Goal: Information Seeking & Learning: Learn about a topic

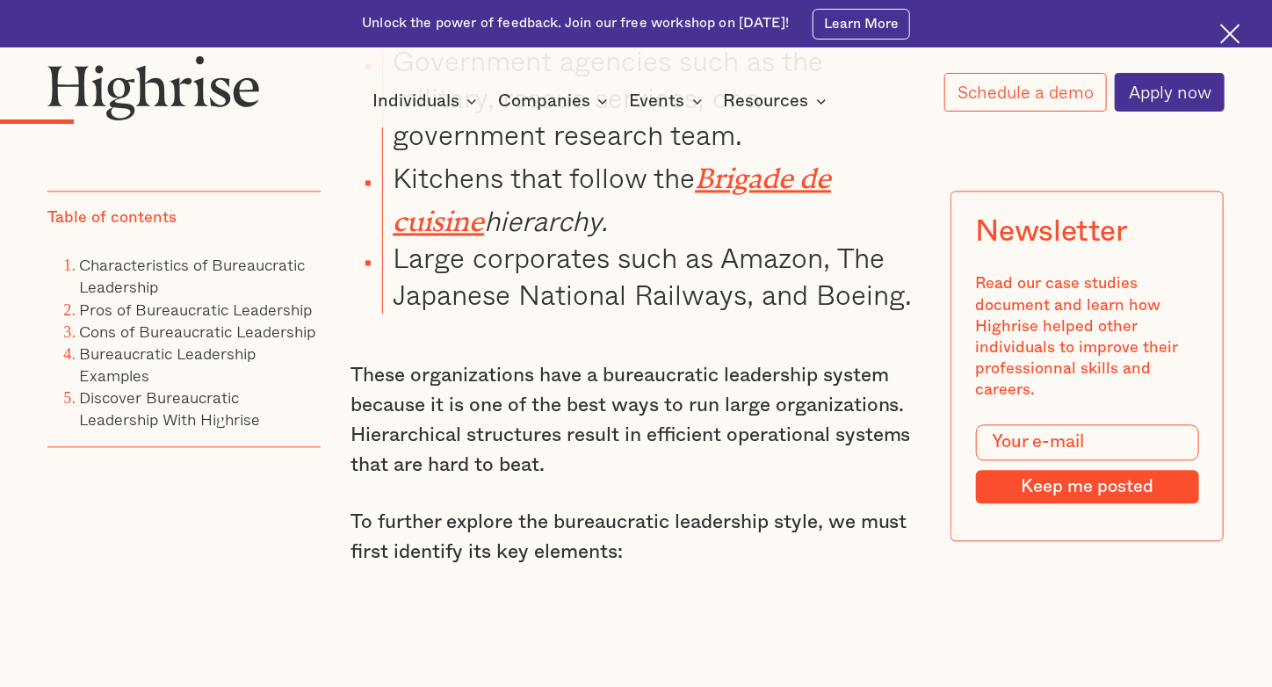
scroll to position [2048, 0]
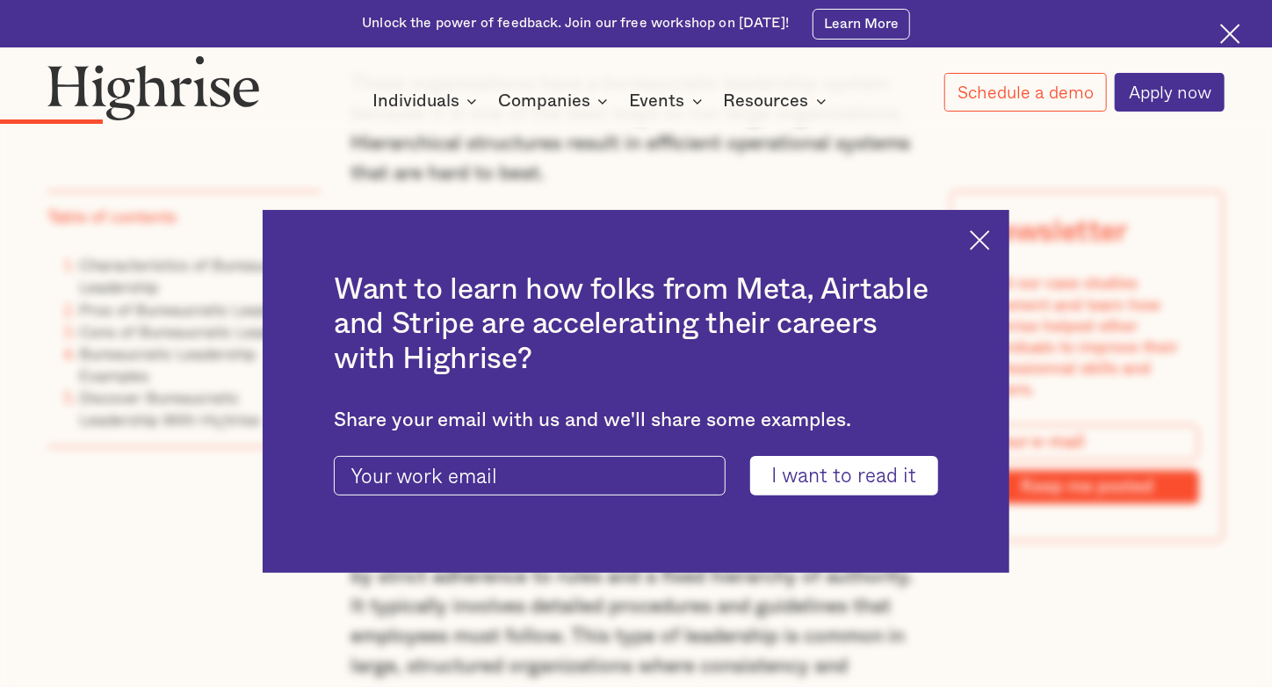
drag, startPoint x: 984, startPoint y: 240, endPoint x: 979, endPoint y: 249, distance: 10.2
click at [985, 240] on img at bounding box center [980, 240] width 20 height 20
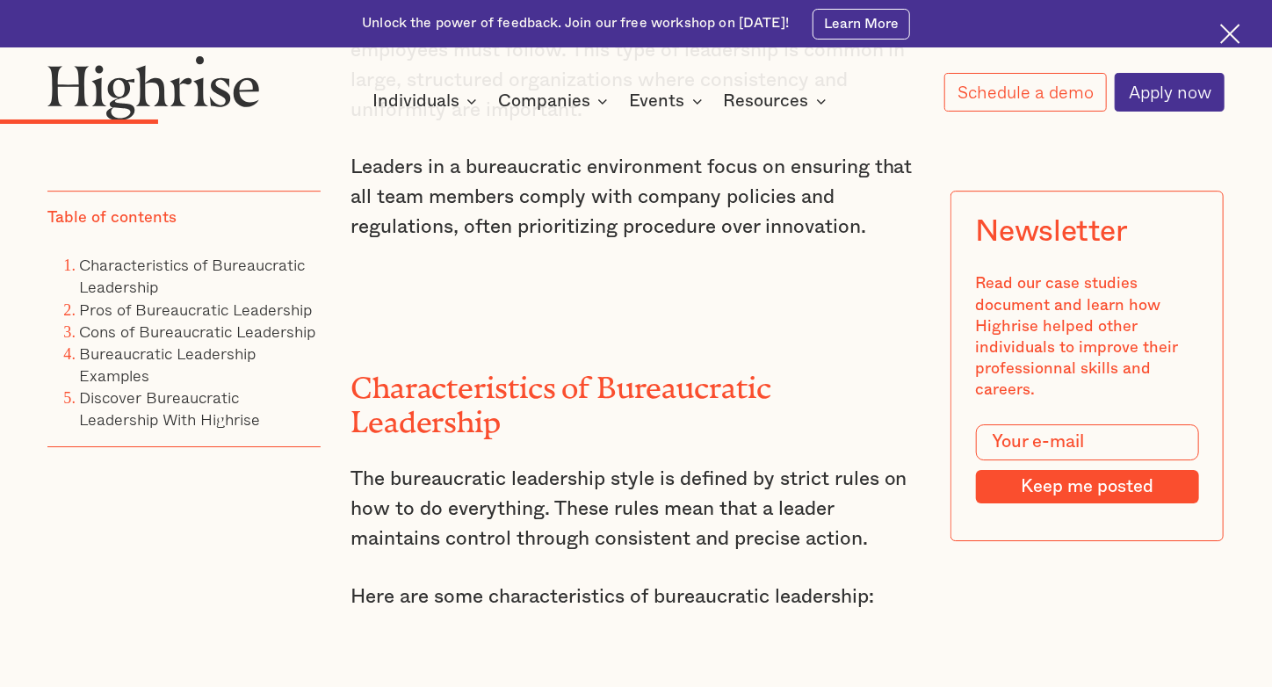
scroll to position [2342, 0]
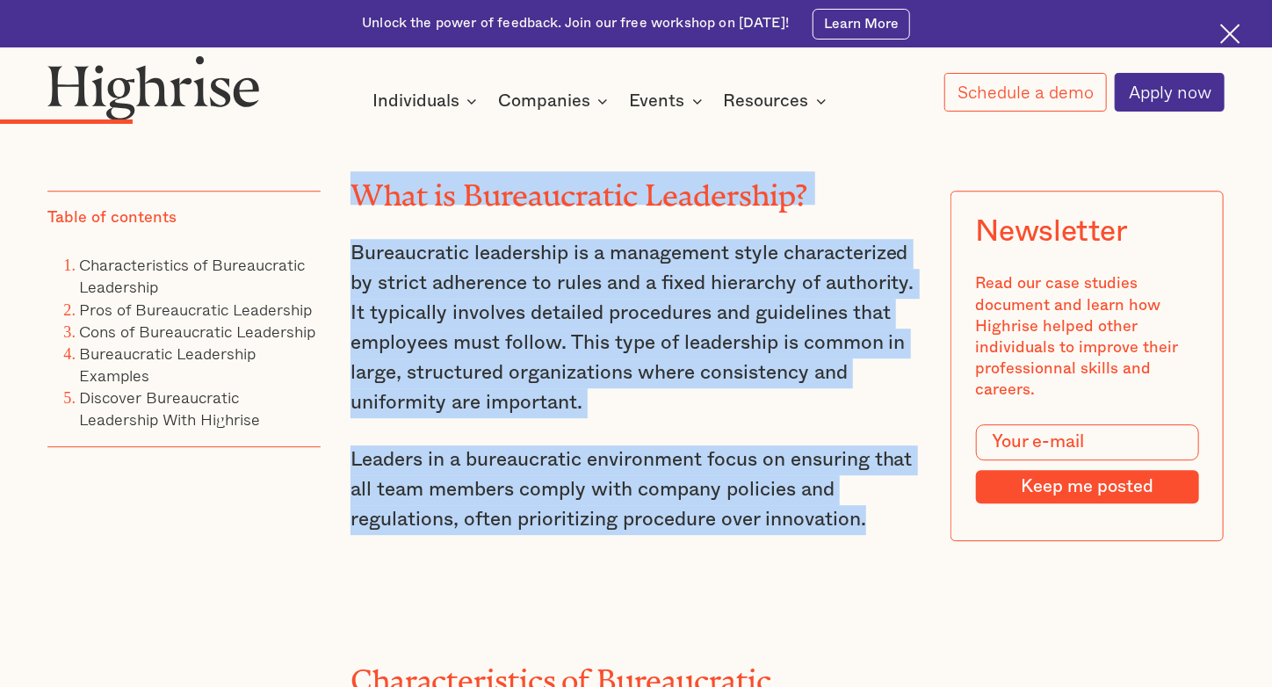
drag, startPoint x: 878, startPoint y: 542, endPoint x: 344, endPoint y: 192, distance: 638.3
copy div "What is Bureaucratic Leadership? Bureaucratic leadership is a management style …"
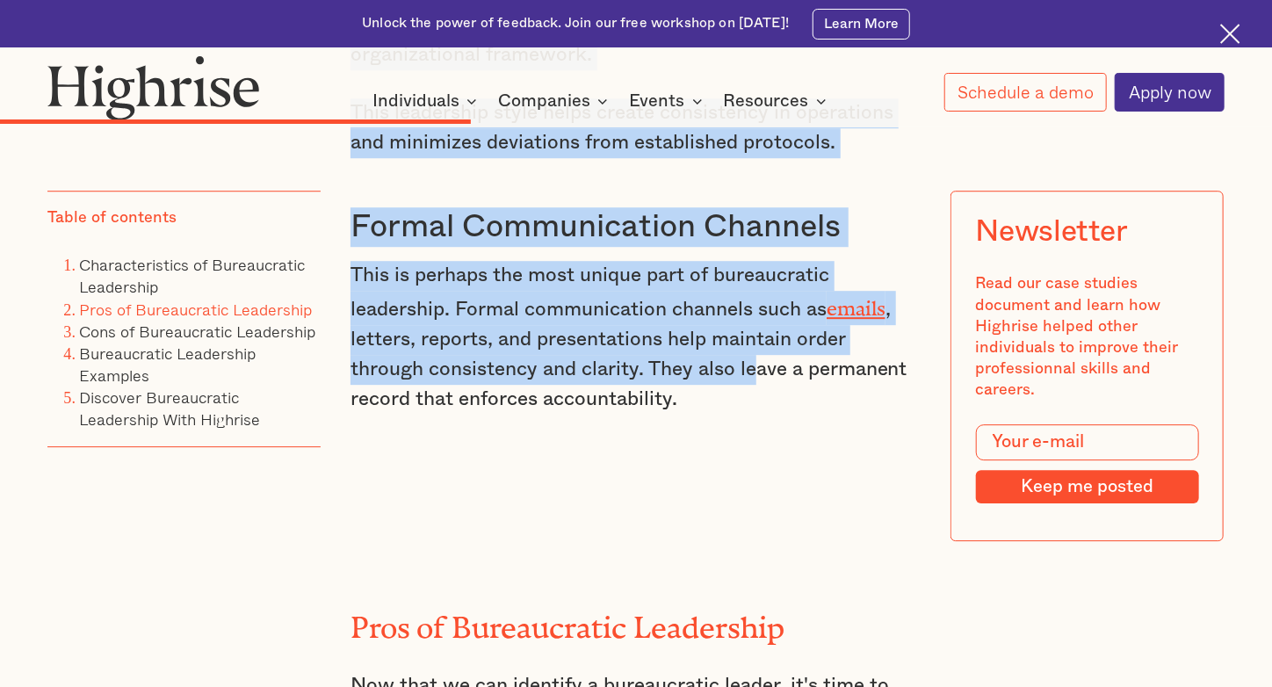
scroll to position [5773, 0]
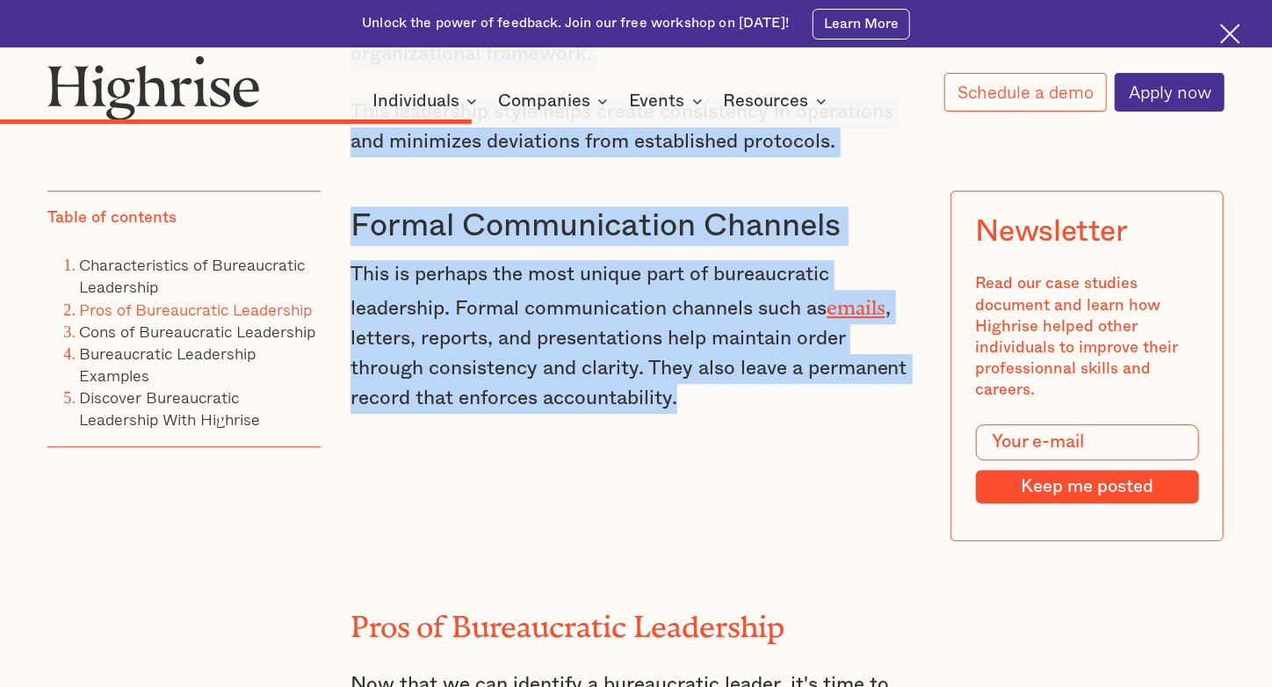
drag, startPoint x: 343, startPoint y: 322, endPoint x: 755, endPoint y: 432, distance: 427.4
copy div "Loremi Dolorsita con Adipiscin Elitseddoeius temp i utlaboreetdo magnaaliqu eni…"
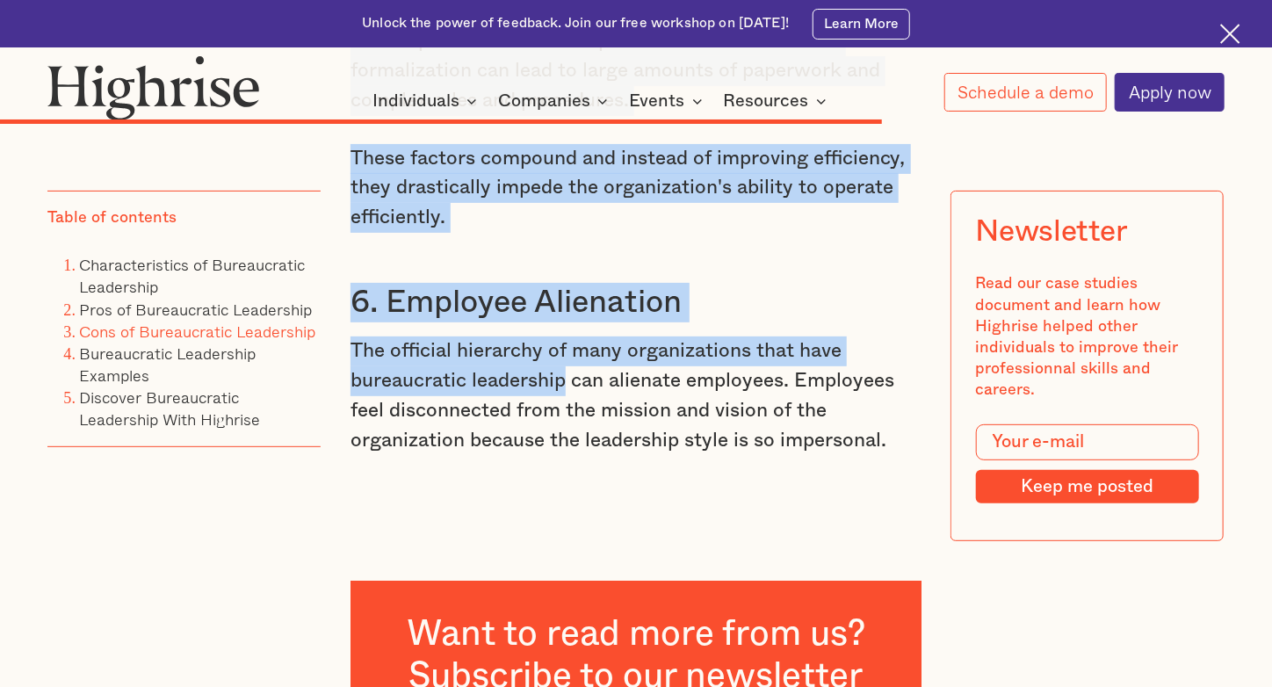
scroll to position [10165, 0]
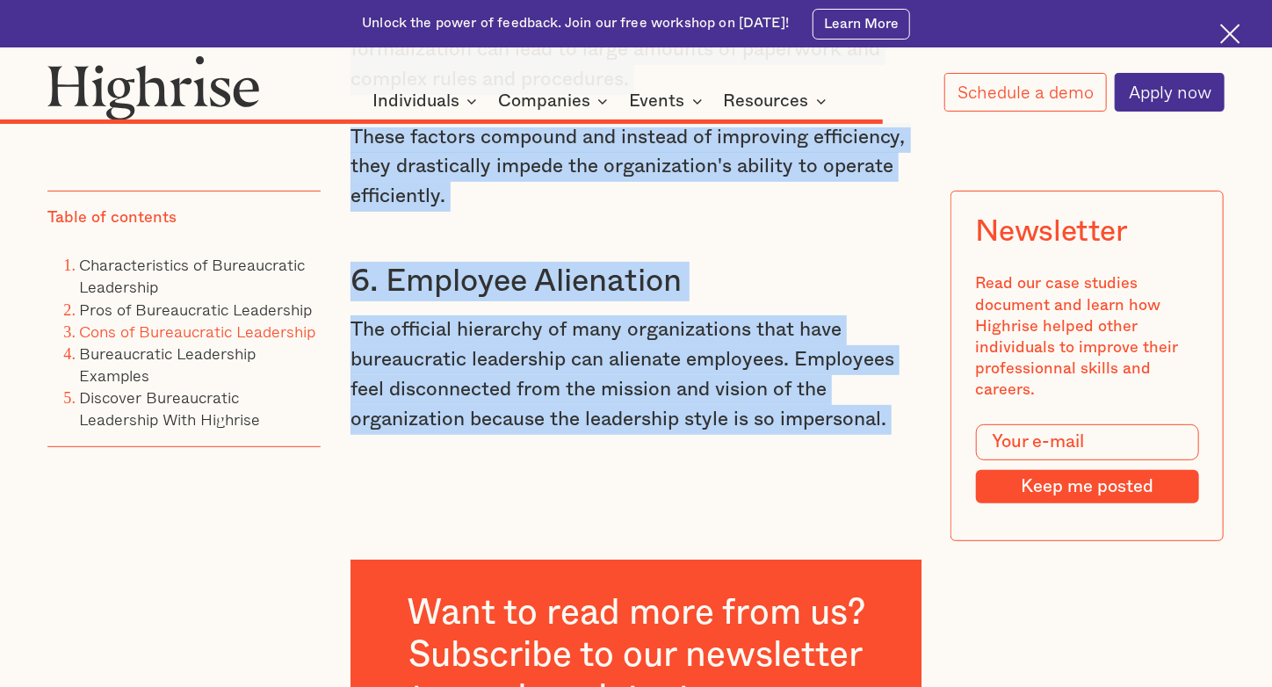
drag, startPoint x: 351, startPoint y: 365, endPoint x: 896, endPoint y: 536, distance: 570.9
copy div "Pros of Bureaucratic Leadership Now that we can identify a bureaucratic leader,…"
